Goal: Find specific page/section: Find specific page/section

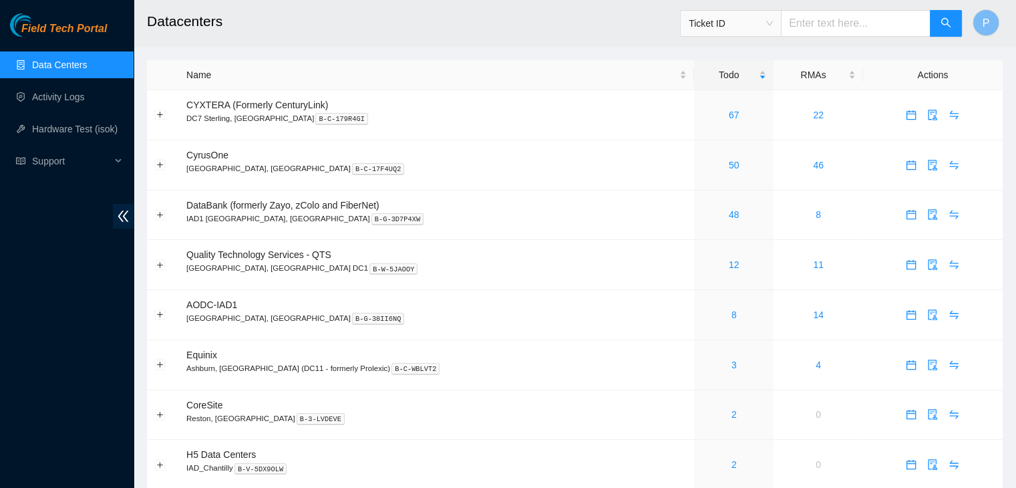
click at [118, 337] on div "Field Tech Portal Data Centers Activity Logs Hardware Test (isok) Support" at bounding box center [67, 250] width 134 height 474
click at [54, 102] on link "Activity Logs" at bounding box center [58, 97] width 53 height 11
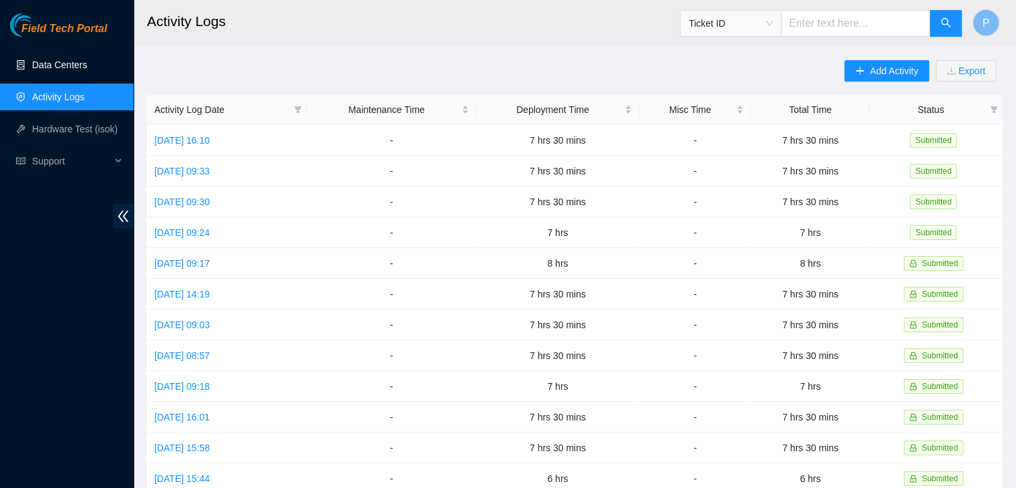
click at [56, 70] on link "Data Centers" at bounding box center [59, 64] width 55 height 11
